Goal: Task Accomplishment & Management: Use online tool/utility

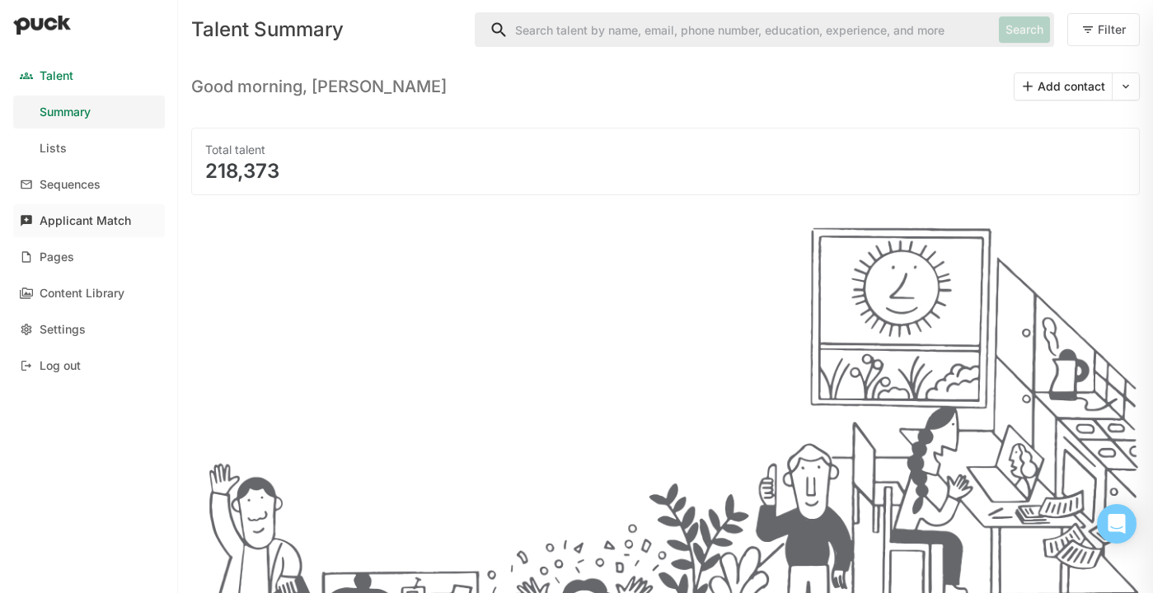
click at [109, 220] on div "Applicant Match" at bounding box center [85, 221] width 91 height 14
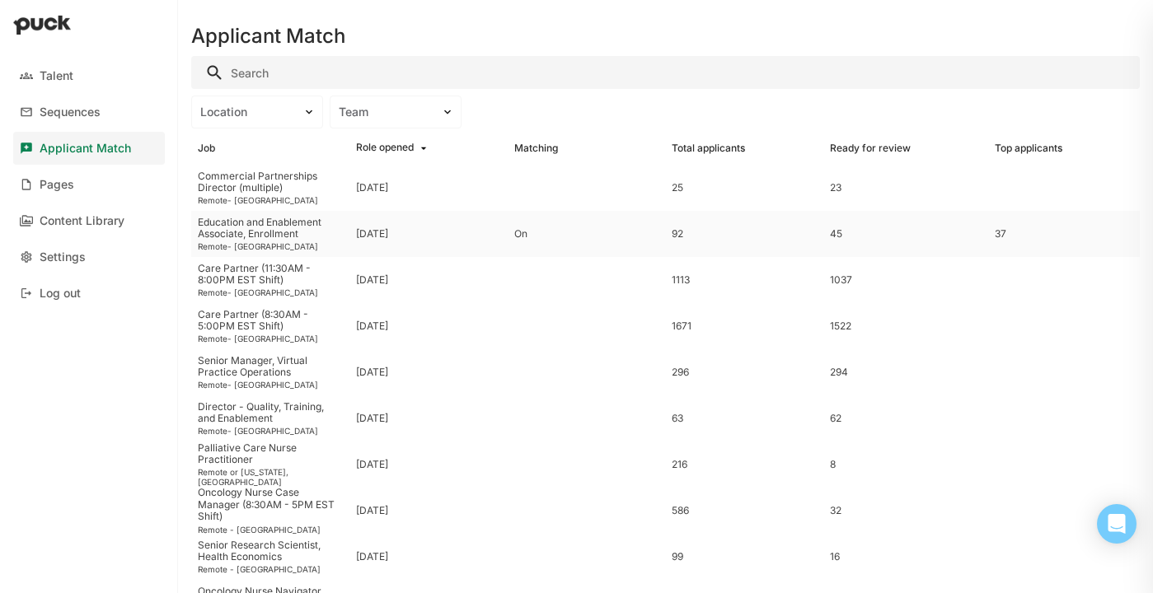
click at [385, 239] on div "[DATE]" at bounding box center [372, 234] width 32 height 12
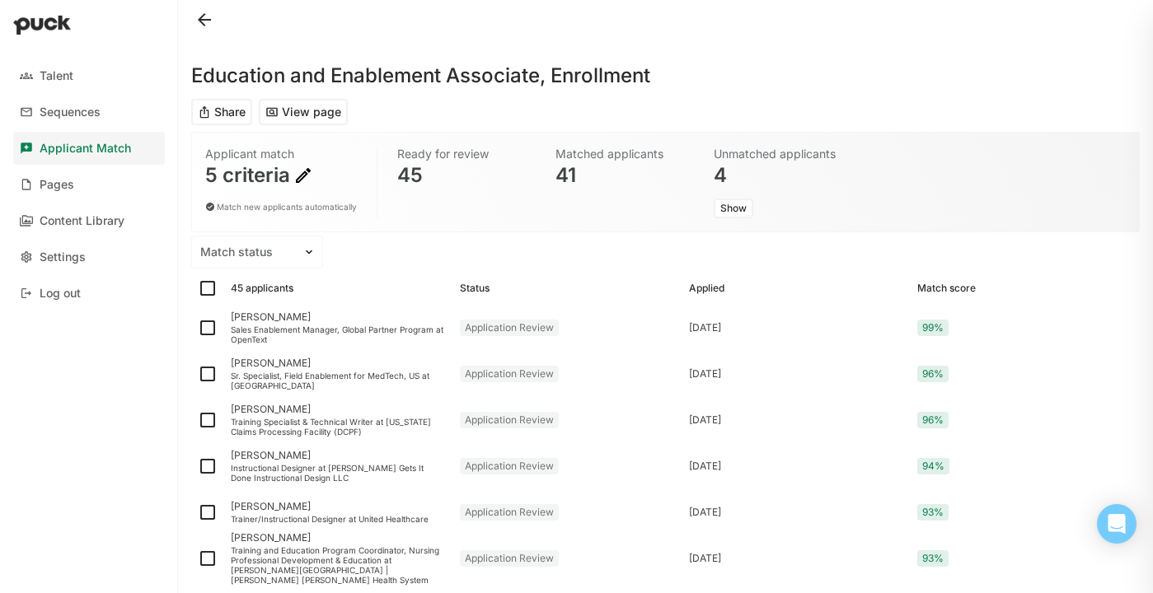
click at [292, 171] on div "5 criteria" at bounding box center [281, 176] width 152 height 20
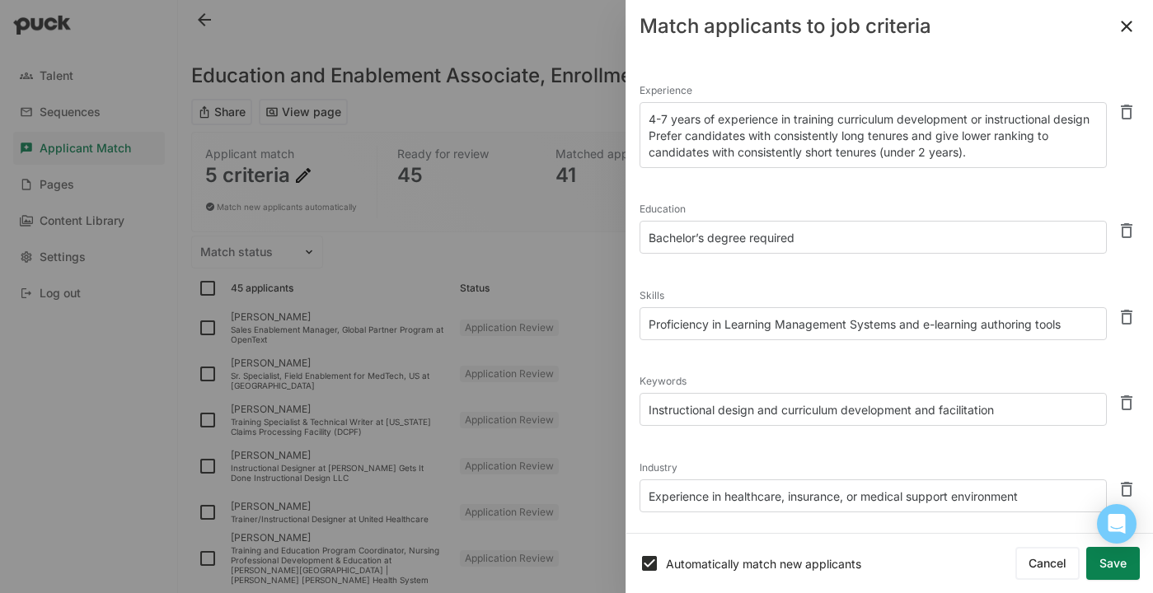
click at [797, 235] on textarea "Bachelor’s degree required" at bounding box center [872, 237] width 467 height 33
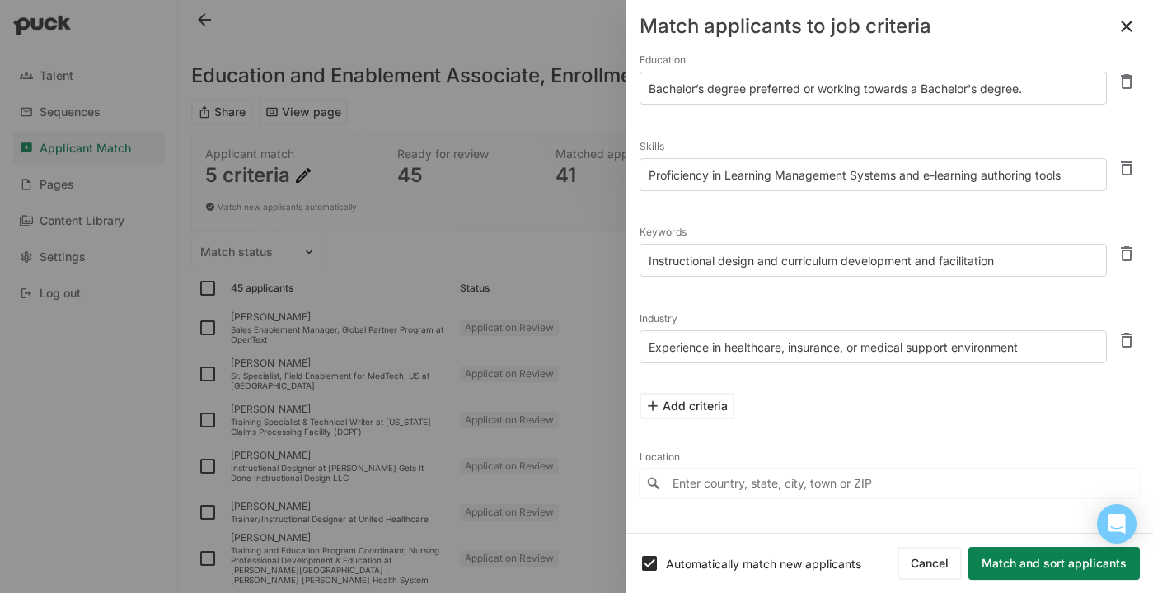
scroll to position [150, 0]
type textarea "Bachelor’s degree preferred or working towards a Bachelor's degree."
click at [1049, 563] on button "Match and sort applicants" at bounding box center [1053, 563] width 171 height 33
